Goal: Task Accomplishment & Management: Use online tool/utility

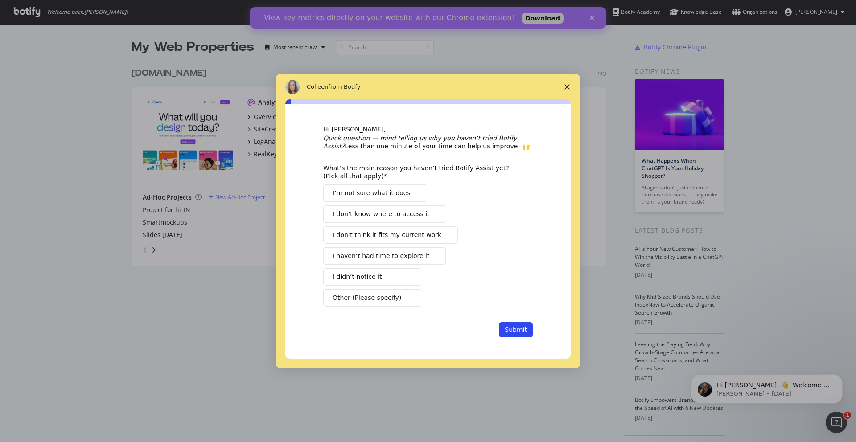
click at [168, 235] on div "Intercom messenger" at bounding box center [428, 221] width 856 height 442
click at [512, 323] on button "Submit" at bounding box center [516, 329] width 34 height 15
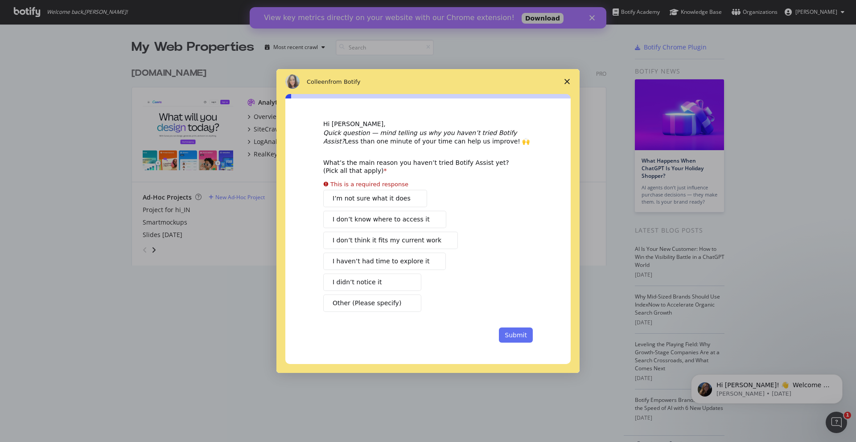
click at [511, 334] on button "Submit" at bounding box center [516, 335] width 34 height 15
click at [513, 334] on button "Submit" at bounding box center [516, 335] width 34 height 15
click at [568, 78] on span "Close survey" at bounding box center [567, 81] width 25 height 25
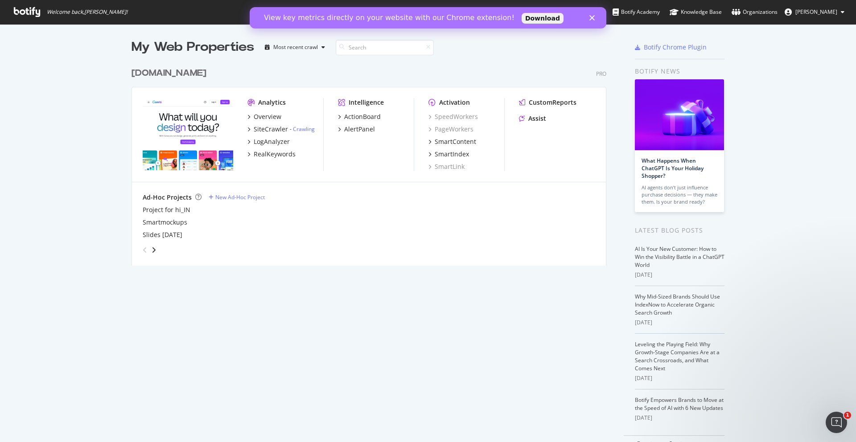
click at [593, 16] on icon "Close" at bounding box center [591, 17] width 5 height 5
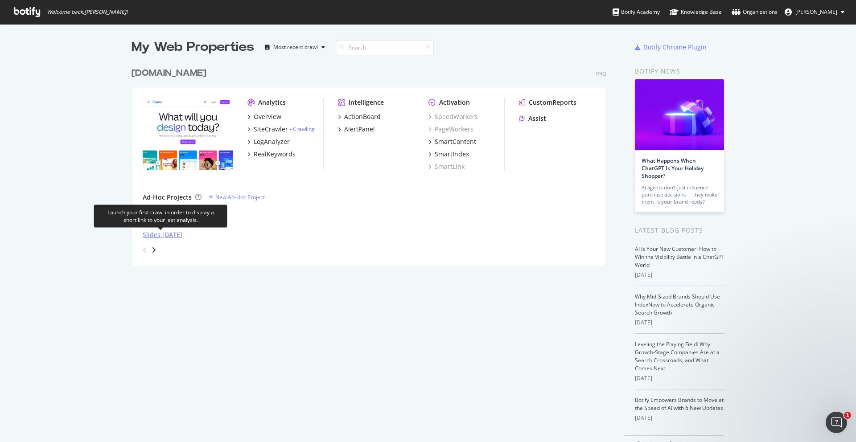
click at [148, 235] on div "Slides [DATE]" at bounding box center [163, 235] width 40 height 9
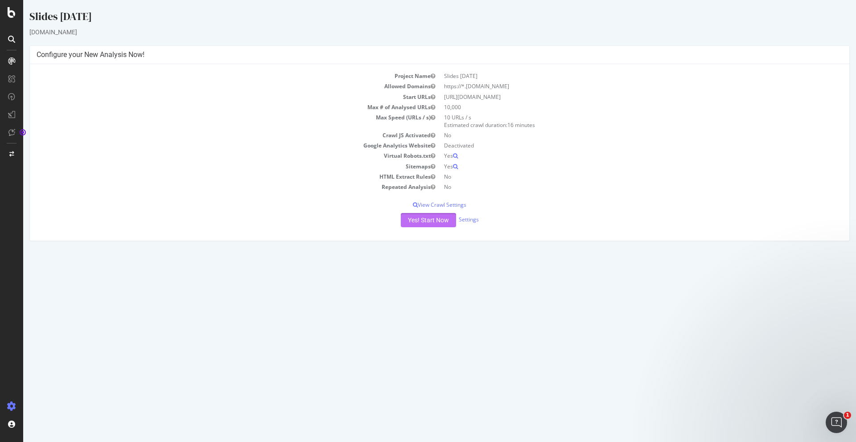
click at [414, 218] on button "Yes! Start Now" at bounding box center [428, 220] width 55 height 14
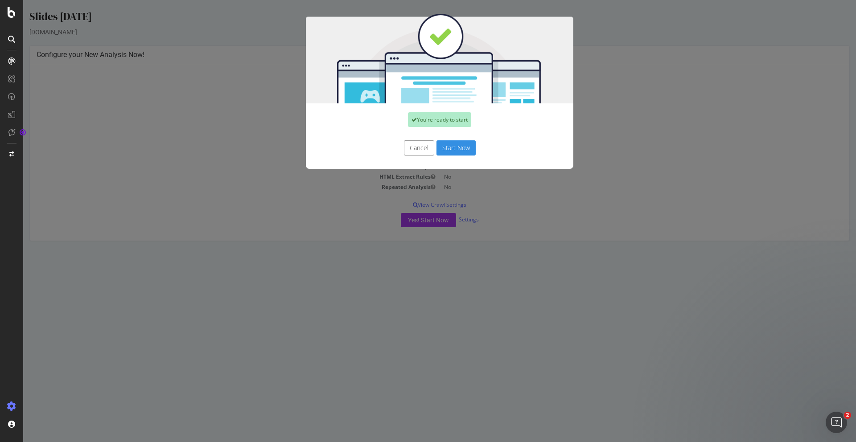
click at [456, 152] on button "Start Now" at bounding box center [456, 147] width 39 height 15
click at [456, 150] on div "Cancel Start Now" at bounding box center [440, 147] width 254 height 15
click at [453, 153] on div "Cancel Start Now" at bounding box center [440, 147] width 254 height 15
click at [454, 146] on div "Cancel Start Now" at bounding box center [440, 147] width 254 height 15
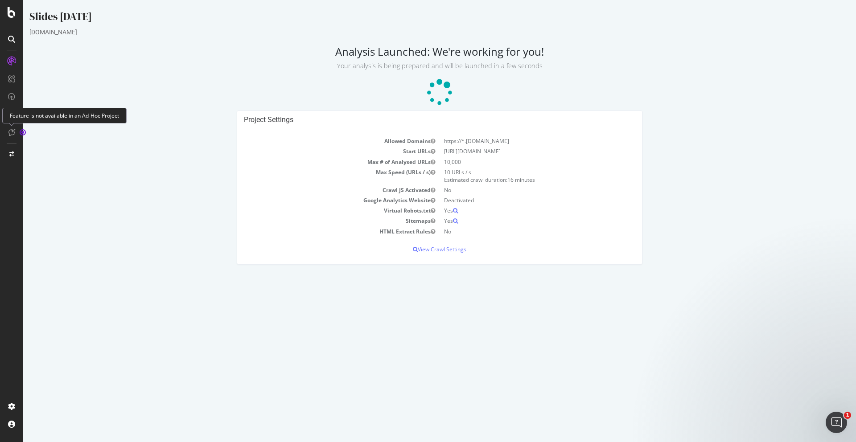
click at [14, 132] on icon at bounding box center [11, 132] width 7 height 7
